Goal: Information Seeking & Learning: Learn about a topic

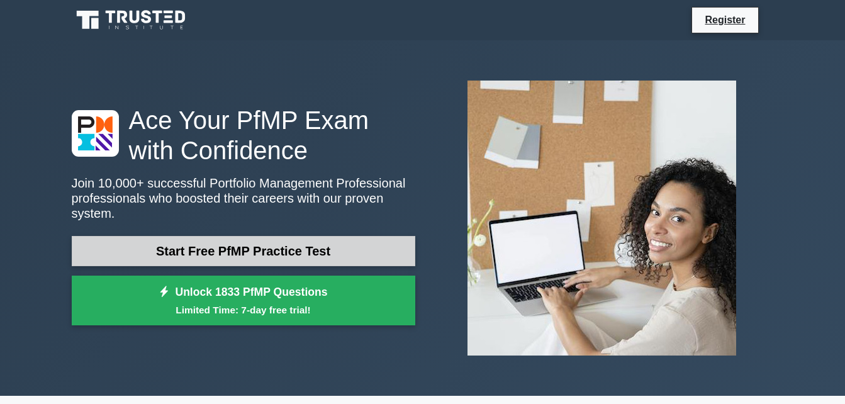
click at [170, 237] on link "Start Free PfMP Practice Test" at bounding box center [244, 251] width 344 height 30
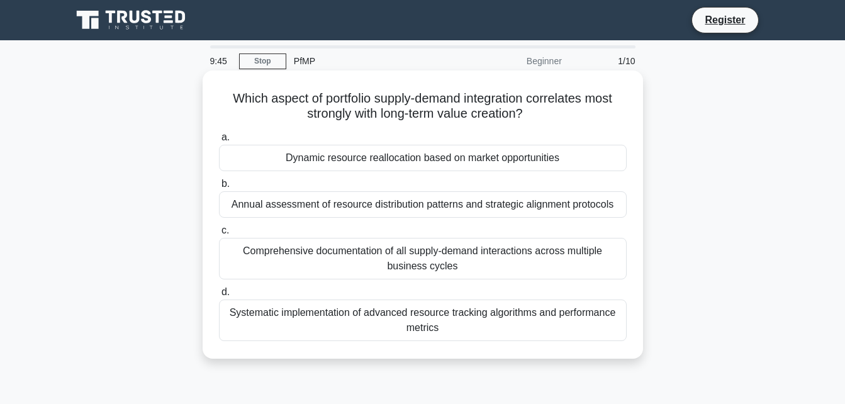
click at [302, 169] on div "Dynamic resource reallocation based on market opportunities" at bounding box center [423, 158] width 408 height 26
click at [219, 142] on input "a. Dynamic resource reallocation based on market opportunities" at bounding box center [219, 137] width 0 height 8
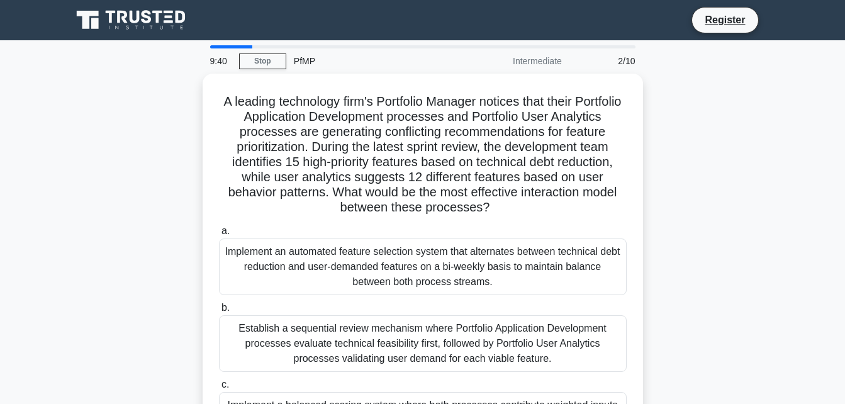
click at [148, 106] on div "A leading technology firm's Portfolio Manager notices that their Portfolio Appl…" at bounding box center [422, 316] width 717 height 485
